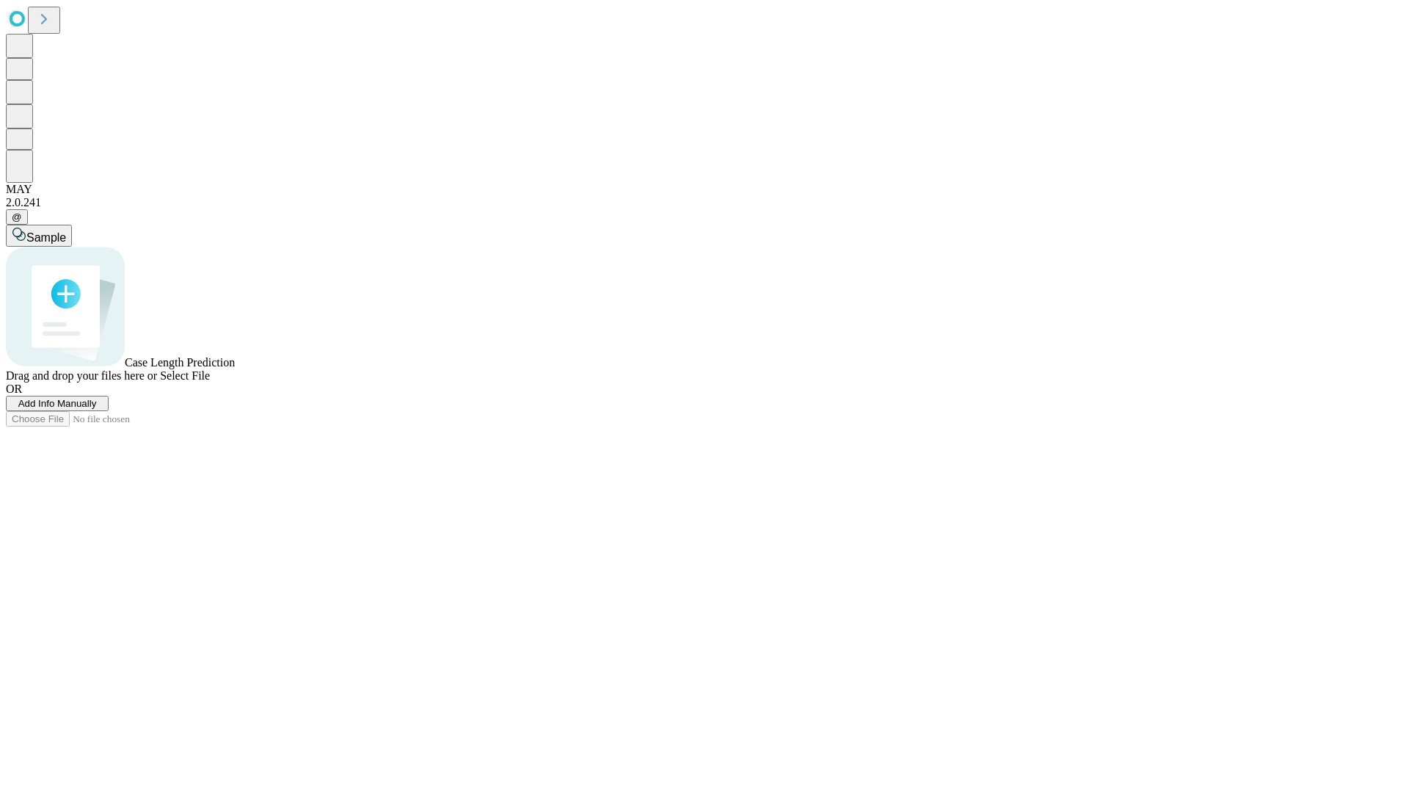
click at [210, 382] on span "Select File" at bounding box center [185, 375] width 50 height 12
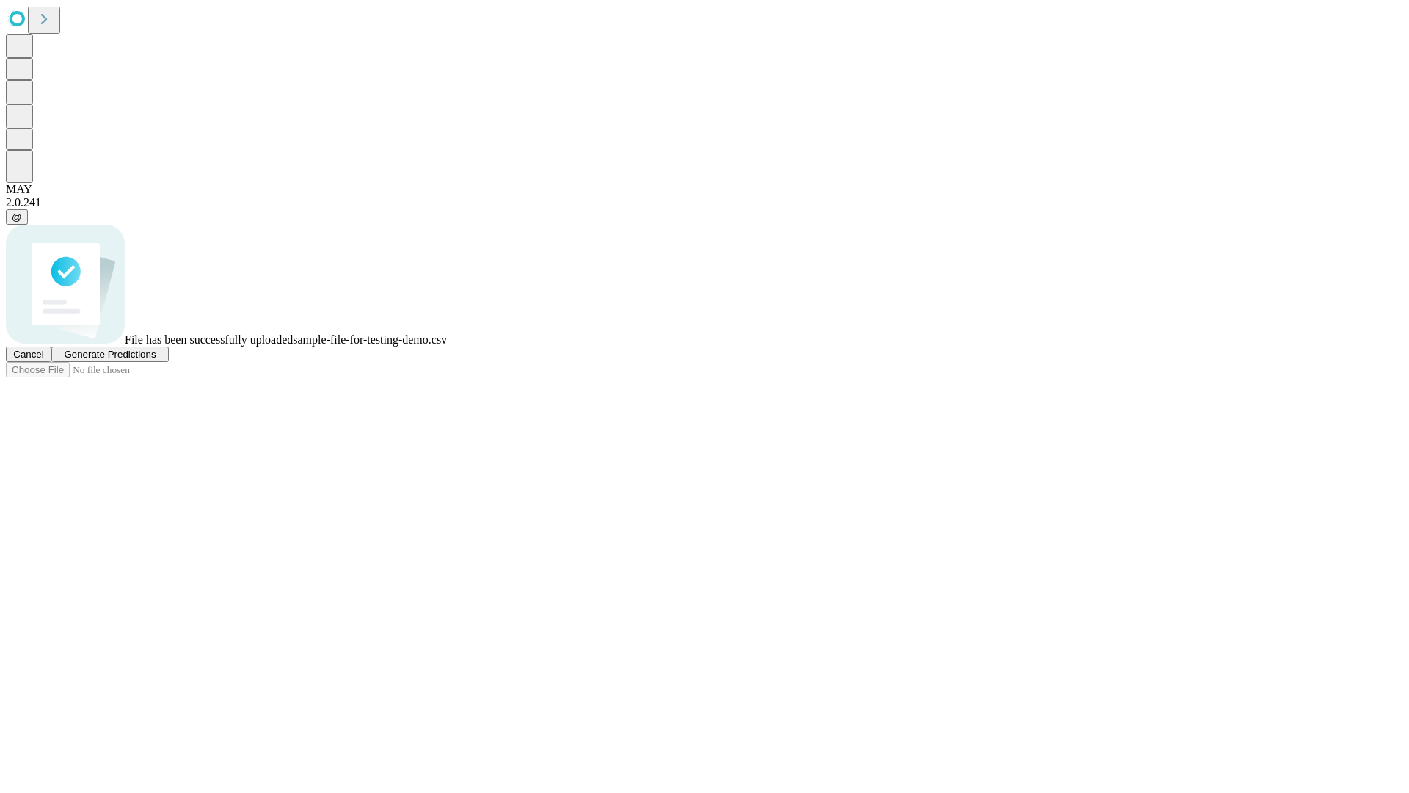
click at [156, 360] on span "Generate Predictions" at bounding box center [110, 354] width 92 height 11
